Goal: Check status: Check status

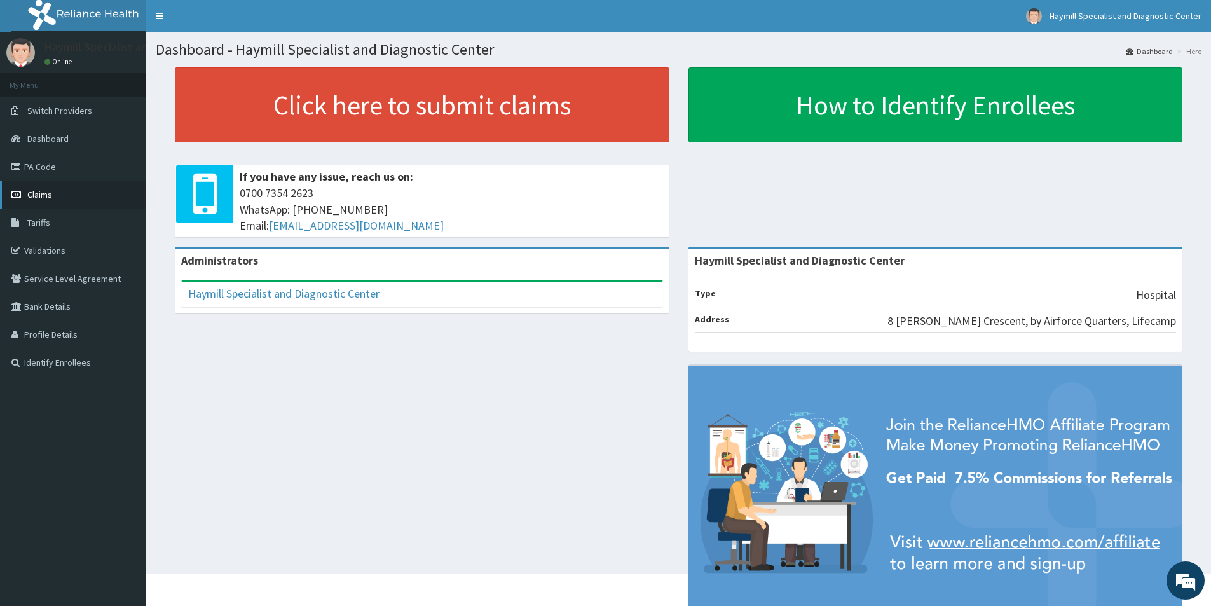
click at [45, 198] on span "Claims" at bounding box center [39, 194] width 25 height 11
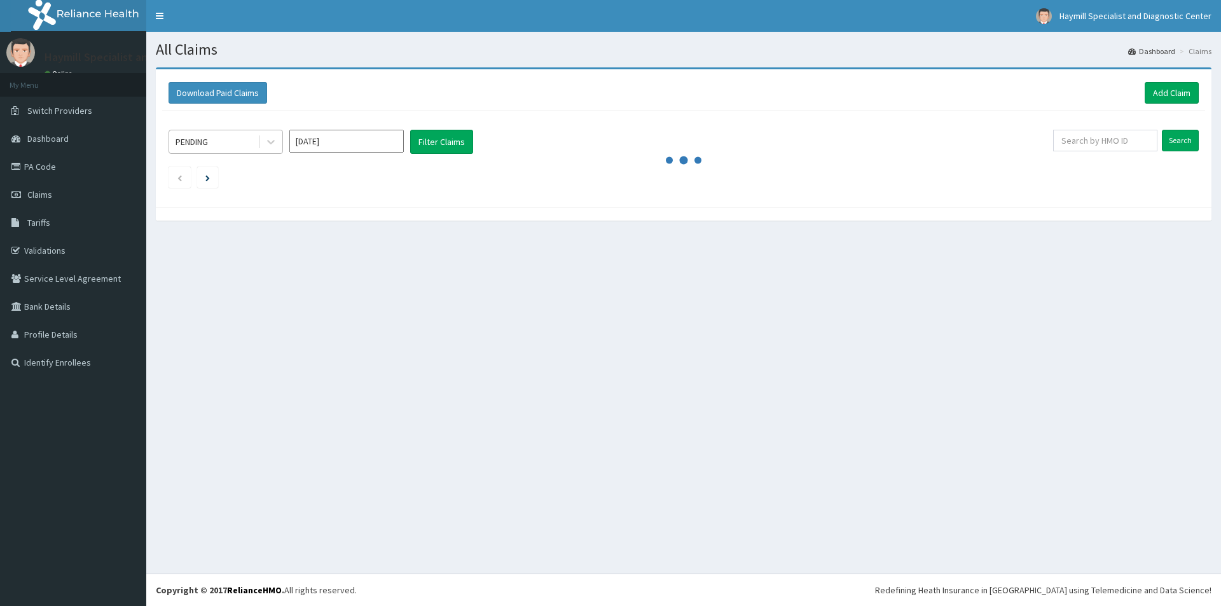
click at [246, 139] on div "PENDING" at bounding box center [213, 142] width 88 height 20
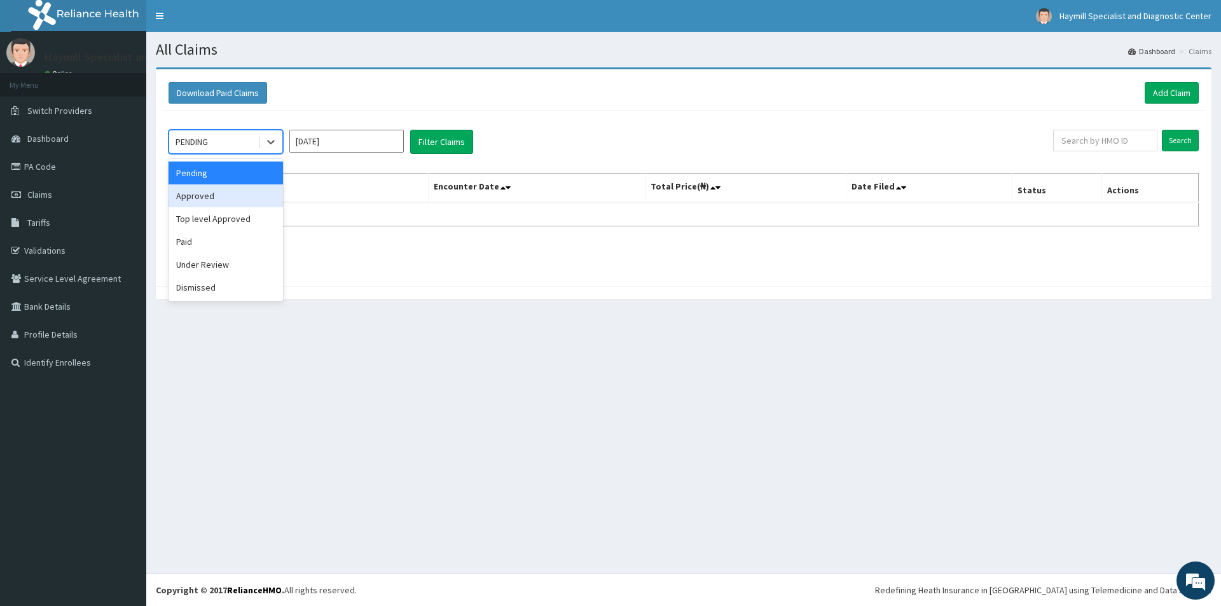
click at [195, 198] on div "Approved" at bounding box center [226, 195] width 114 height 23
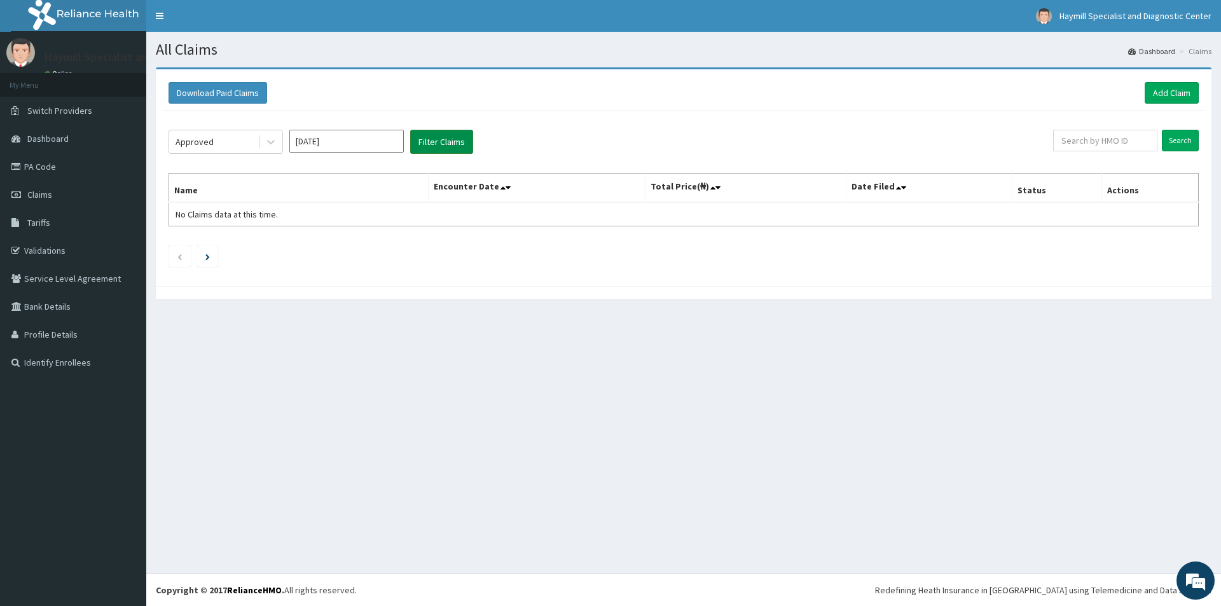
click at [451, 142] on button "Filter Claims" at bounding box center [441, 142] width 63 height 24
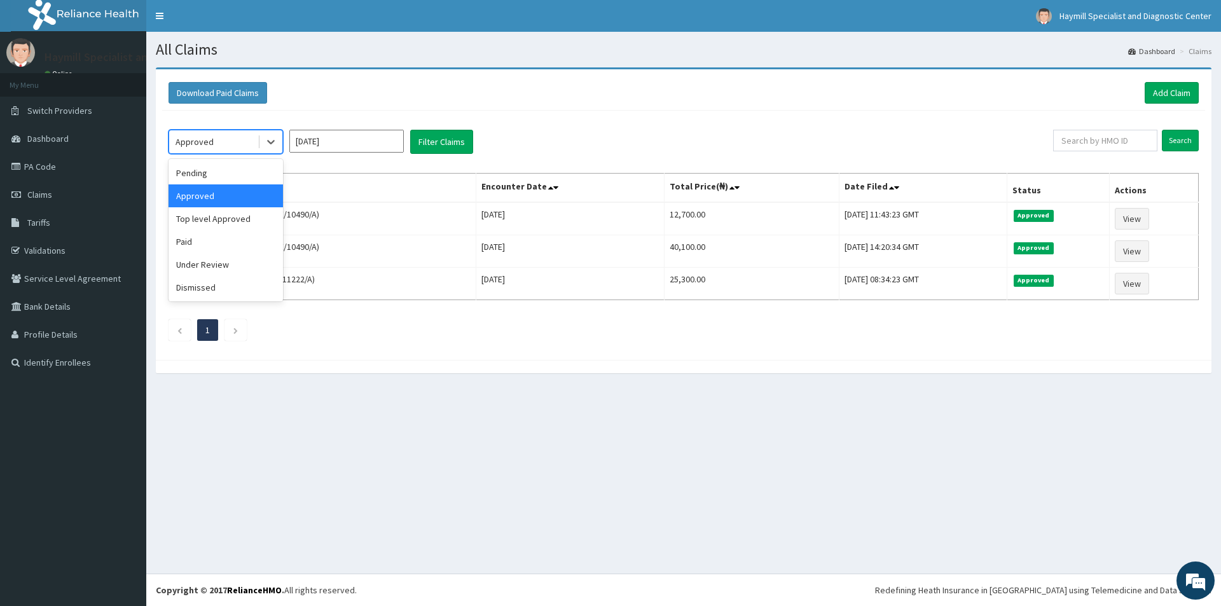
click at [228, 142] on div "Approved" at bounding box center [213, 142] width 88 height 20
click at [209, 169] on div "Pending" at bounding box center [226, 173] width 114 height 23
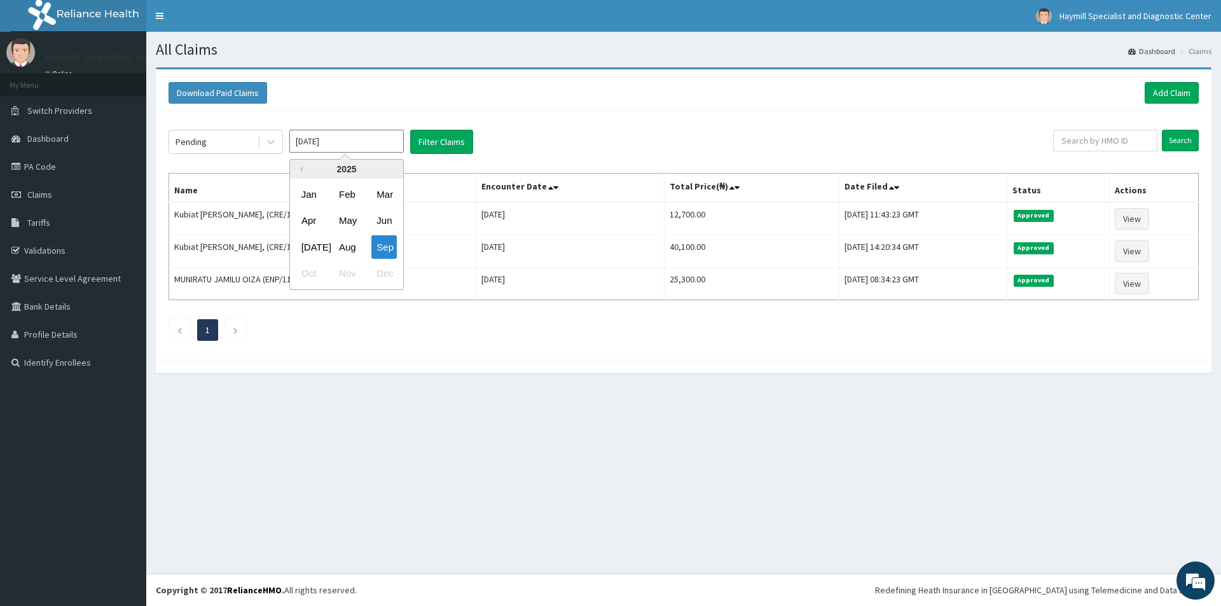
click at [338, 137] on input "[DATE]" at bounding box center [346, 141] width 114 height 23
click at [344, 246] on div "Aug" at bounding box center [346, 247] width 25 height 24
type input "[DATE]"
click at [439, 144] on button "Filter Claims" at bounding box center [441, 142] width 63 height 24
